Goal: Information Seeking & Learning: Learn about a topic

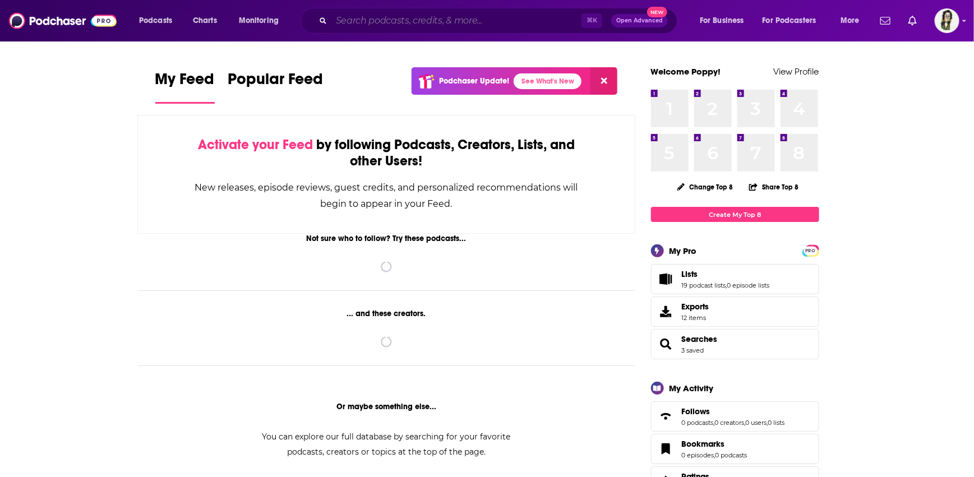
click at [420, 16] on input "Search podcasts, credits, & more..." at bounding box center [457, 21] width 250 height 18
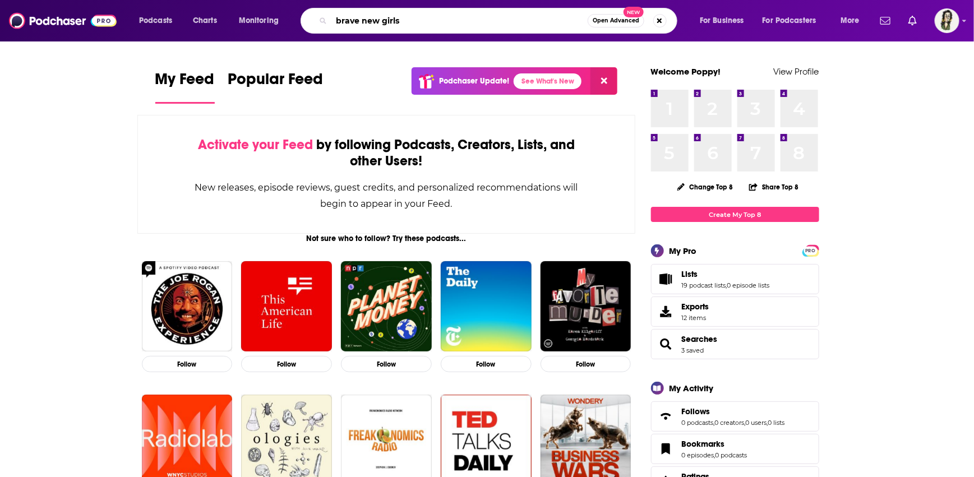
type input "brave new girls"
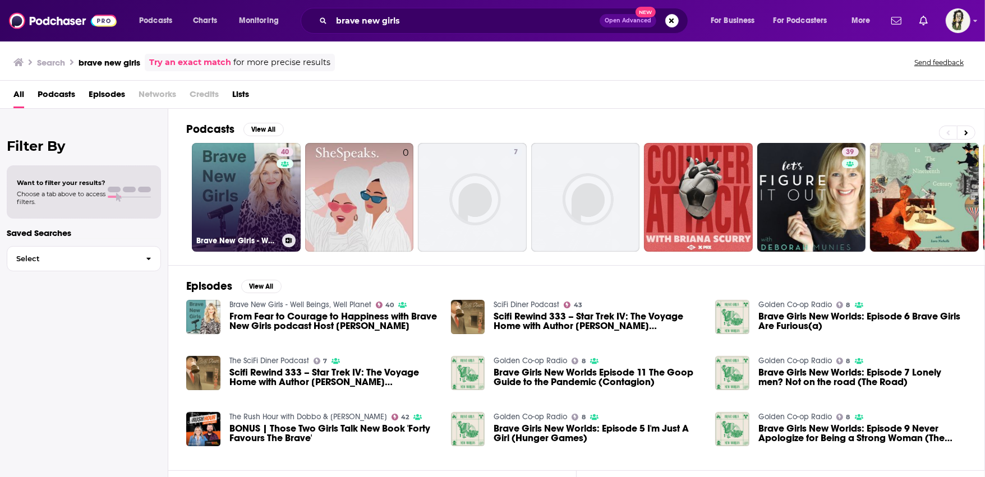
click at [243, 183] on link "40 Brave New Girls - Well Beings, Well Planet" at bounding box center [246, 197] width 109 height 109
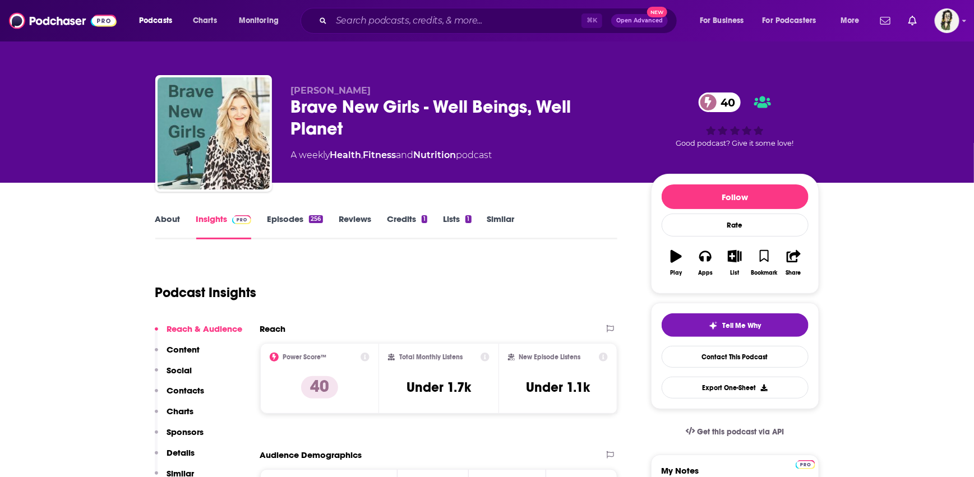
click at [172, 223] on link "About" at bounding box center [167, 227] width 25 height 26
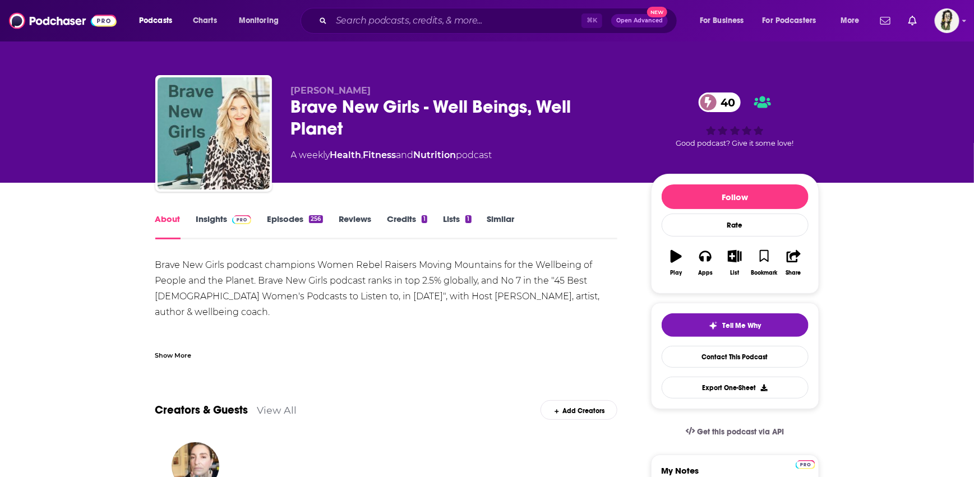
click at [209, 219] on link "Insights" at bounding box center [224, 227] width 56 height 26
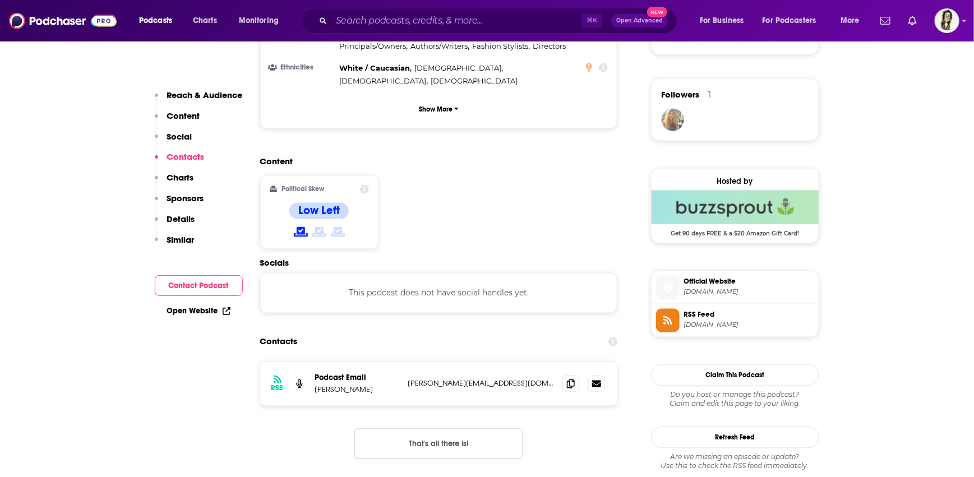
scroll to position [751, 0]
